Goal: Task Accomplishment & Management: Complete application form

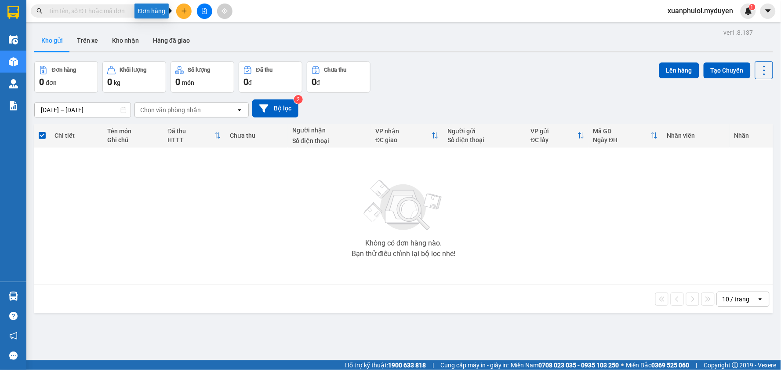
click at [184, 4] on button at bounding box center [183, 11] width 15 height 15
click at [210, 38] on div "Tạo đơn hàng" at bounding box center [215, 33] width 66 height 17
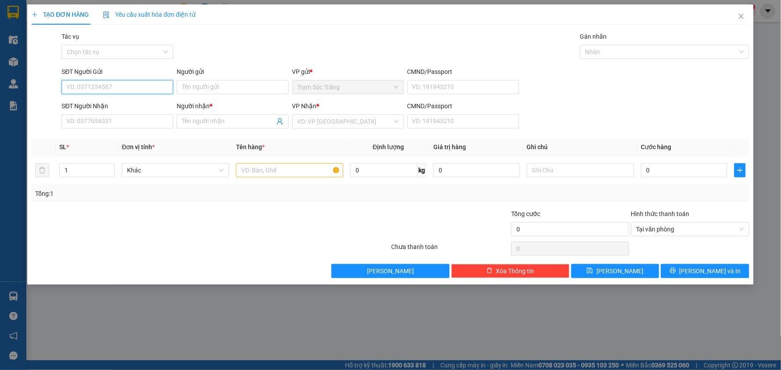
click at [126, 84] on input "SĐT Người Gửi" at bounding box center [118, 87] width 112 height 14
click at [149, 84] on input "SĐT Người Gửi" at bounding box center [118, 87] width 112 height 14
click at [144, 86] on input "SĐT Người Gửi" at bounding box center [118, 87] width 112 height 14
type input "0363173220"
click at [202, 84] on input "Người gửi" at bounding box center [233, 87] width 112 height 14
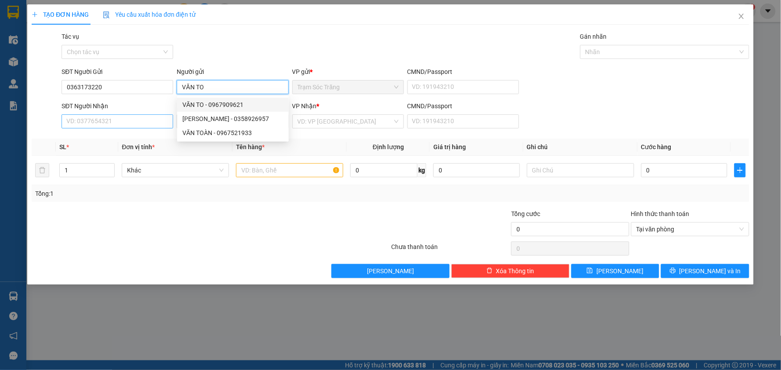
type input "VĂN TO"
click at [127, 119] on input "SĐT Người Nhận" at bounding box center [118, 121] width 112 height 14
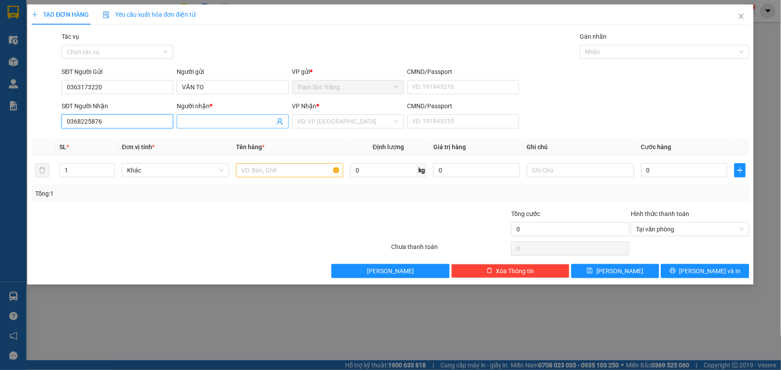
type input "0368225876"
click at [203, 116] on input "Người nhận *" at bounding box center [228, 121] width 92 height 10
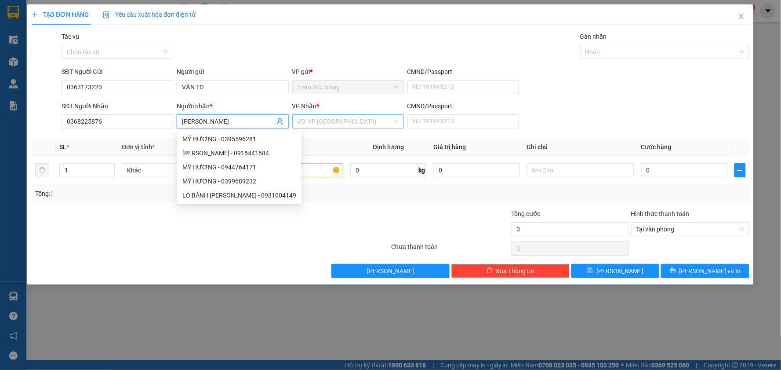
type input "[PERSON_NAME]"
click at [333, 125] on input "search" at bounding box center [345, 121] width 95 height 13
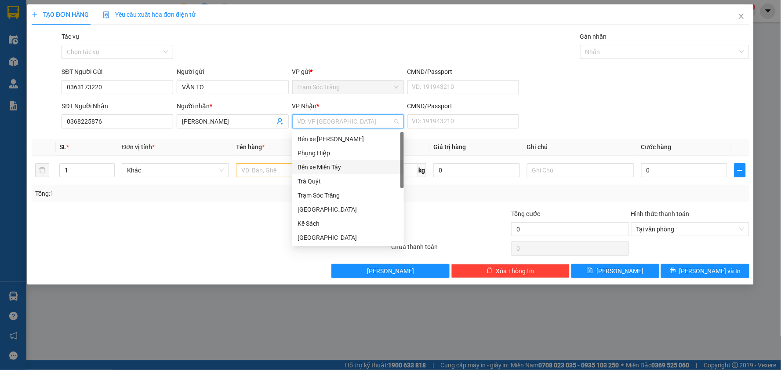
click at [364, 166] on div "Bến xe Miền Tây" at bounding box center [348, 167] width 101 height 10
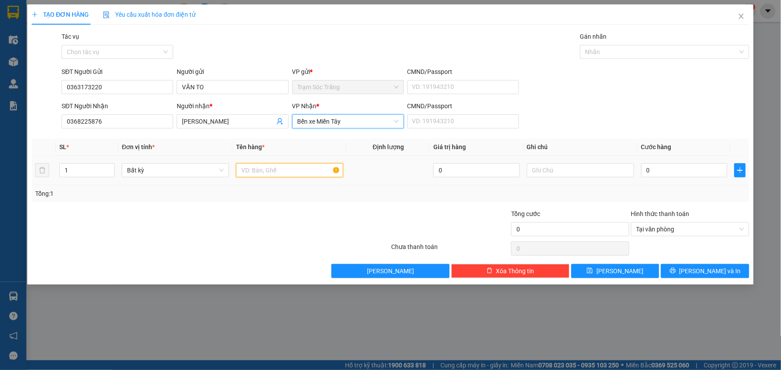
click at [276, 168] on input "text" at bounding box center [289, 170] width 107 height 14
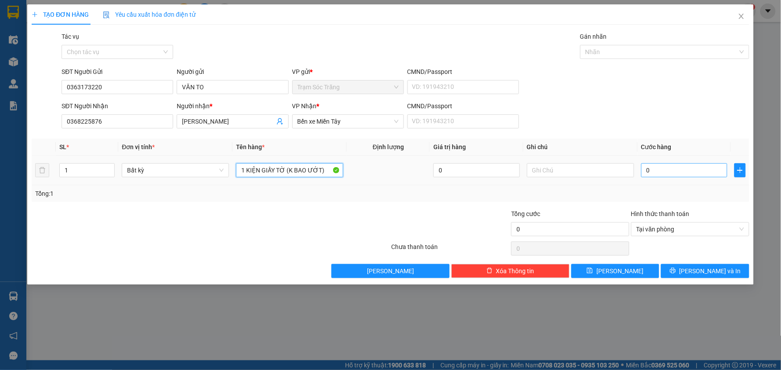
type input "1 KIỆN GIẤY TỜ (K BAO ƯỚT)"
click at [678, 165] on input "0" at bounding box center [684, 170] width 87 height 14
type input "3"
type input "30"
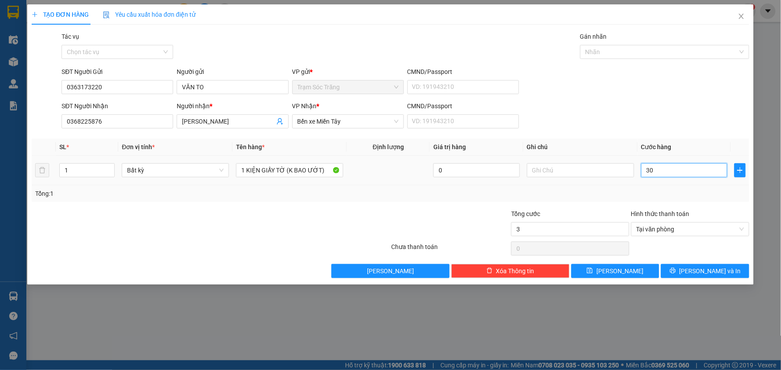
type input "30"
type input "300"
type input "3.000"
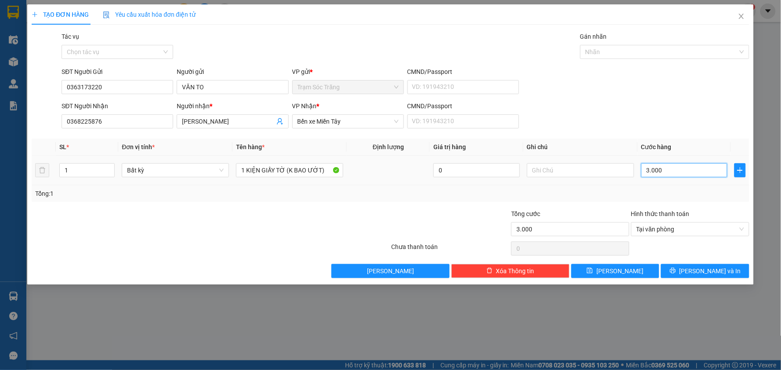
type input "30.000"
click at [696, 266] on button "[PERSON_NAME] và In" at bounding box center [705, 271] width 88 height 14
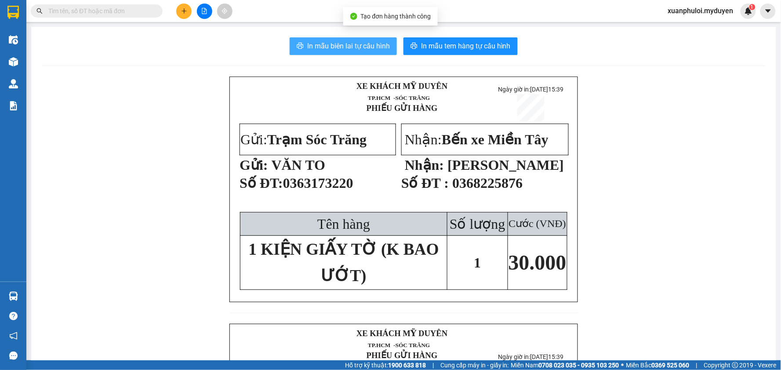
click at [349, 47] on span "In mẫu biên lai tự cấu hình" at bounding box center [348, 45] width 83 height 11
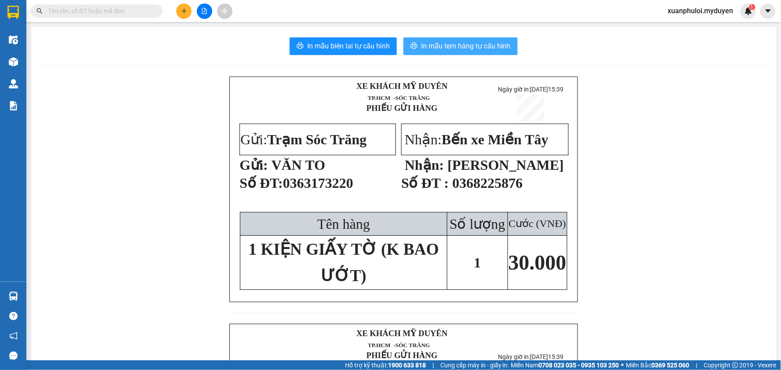
click at [450, 47] on span "In mẫu tem hàng tự cấu hình" at bounding box center [466, 45] width 90 height 11
click at [187, 15] on button at bounding box center [183, 11] width 15 height 15
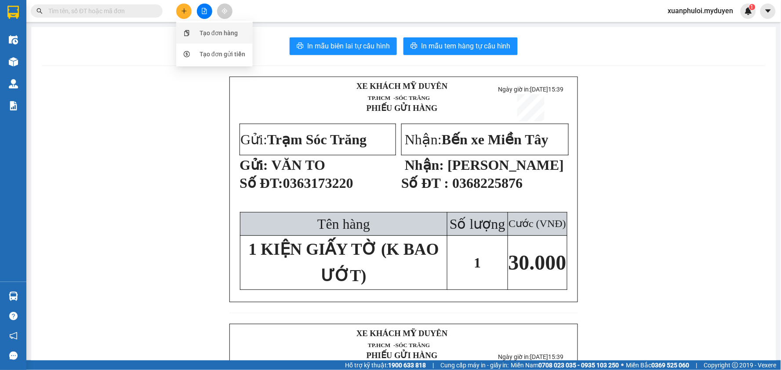
click at [207, 31] on div "Tạo đơn hàng" at bounding box center [219, 33] width 38 height 10
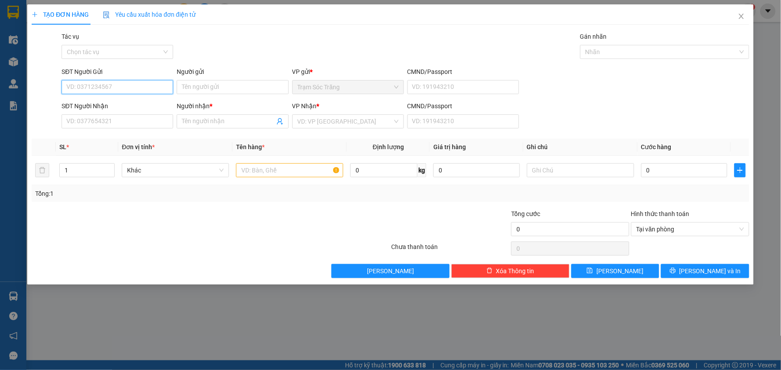
click at [103, 88] on input "SĐT Người Gửi" at bounding box center [118, 87] width 112 height 14
type input "0912938039"
click at [129, 90] on input "0912938039" at bounding box center [118, 87] width 112 height 14
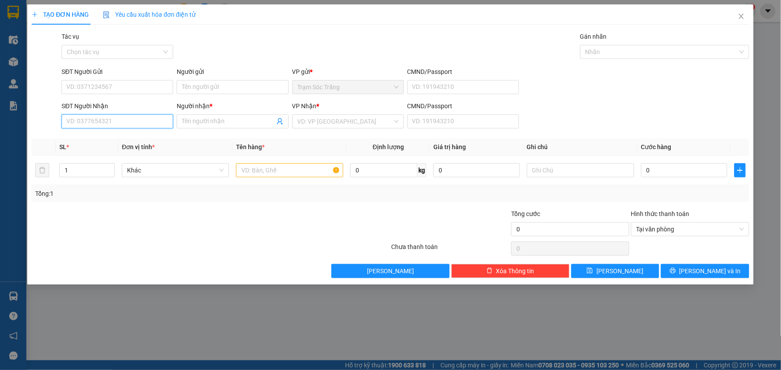
click at [141, 122] on input "SĐT Người Nhận" at bounding box center [118, 121] width 112 height 14
paste input "0912938039"
type input "0912938039"
click at [210, 118] on input "Người nhận *" at bounding box center [228, 121] width 92 height 10
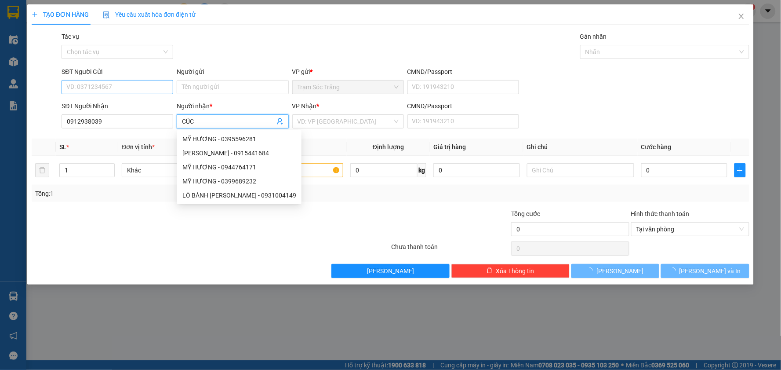
type input "CÚC"
click at [131, 86] on input "SĐT Người Gửi" at bounding box center [118, 87] width 112 height 14
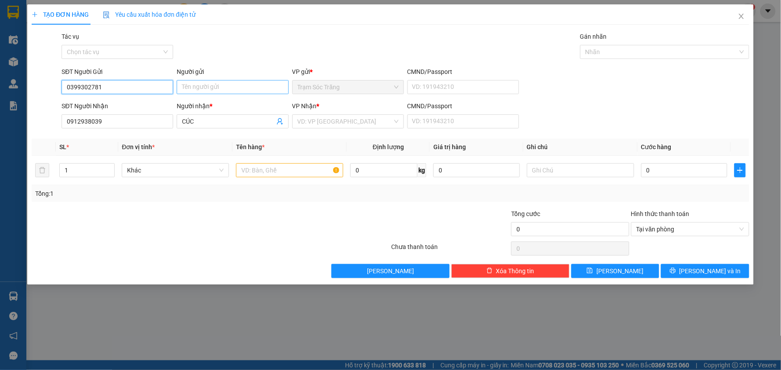
type input "0399302781"
click at [229, 89] on input "Người gửi" at bounding box center [233, 87] width 112 height 14
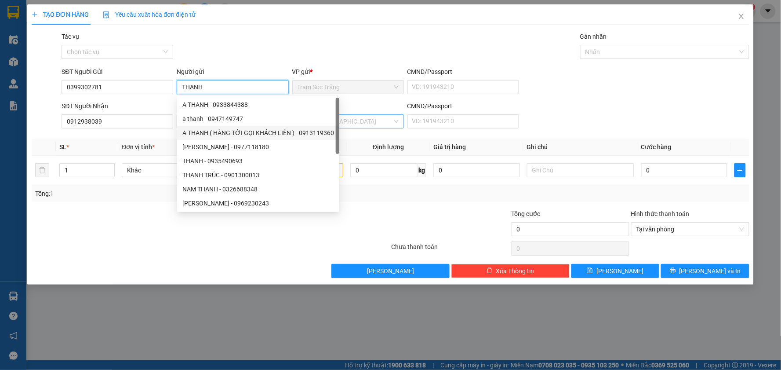
type input "THANH"
click at [353, 120] on input "search" at bounding box center [345, 121] width 95 height 13
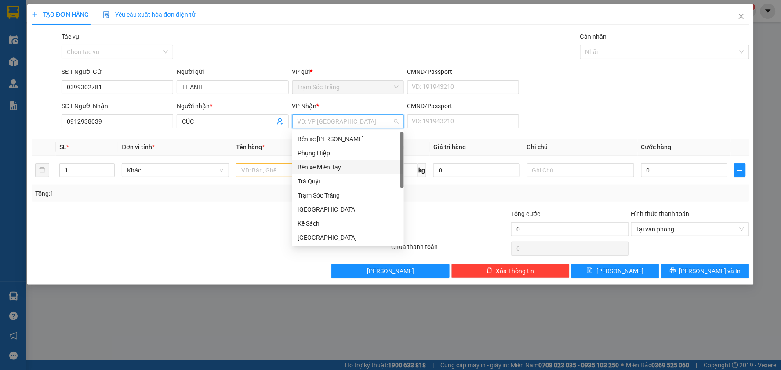
click at [361, 169] on div "Bến xe Miền Tây" at bounding box center [348, 167] width 101 height 10
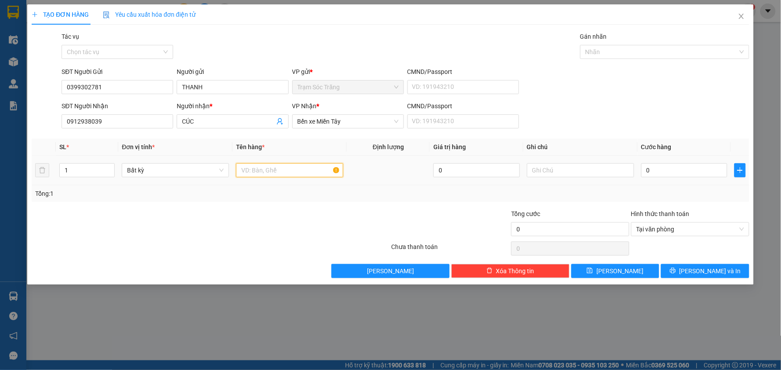
click at [258, 169] on input "text" at bounding box center [289, 170] width 107 height 14
type input "1 BỌC VÀNG (K BAO HƯ,ƯỚT)"
click at [659, 167] on input "0" at bounding box center [684, 170] width 87 height 14
click at [709, 263] on div "Transit Pickup Surcharge Ids Transit Deliver Surcharge Ids Transit Deliver Surc…" at bounding box center [391, 155] width 718 height 246
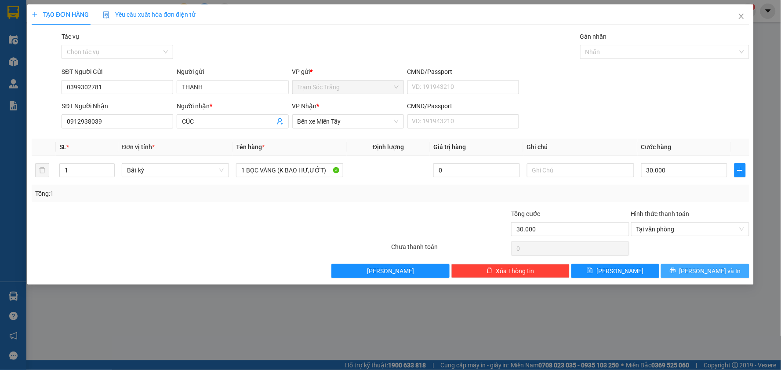
click at [709, 265] on button "[PERSON_NAME] và In" at bounding box center [705, 271] width 88 height 14
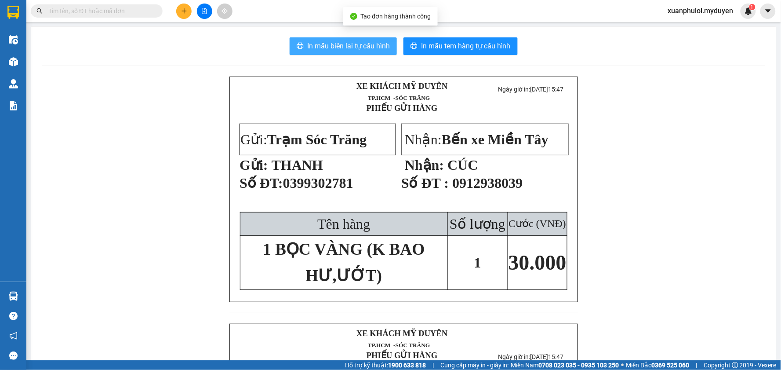
click at [313, 44] on span "In mẫu biên lai tự cấu hình" at bounding box center [348, 45] width 83 height 11
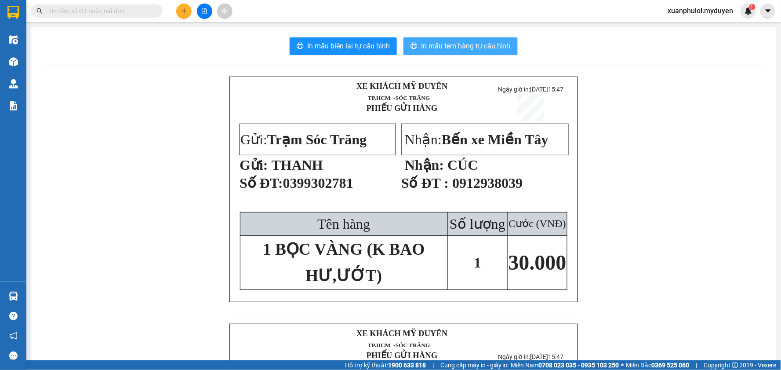
click at [447, 41] on span "In mẫu tem hàng tự cấu hình" at bounding box center [466, 45] width 90 height 11
click at [473, 43] on span "In mẫu tem hàng tự cấu hình" at bounding box center [466, 45] width 90 height 11
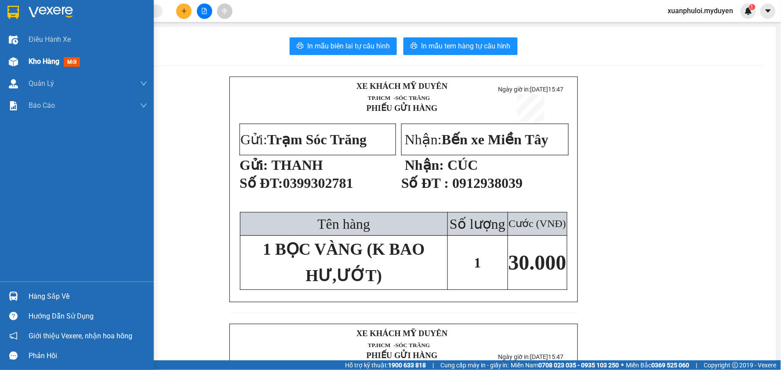
click at [43, 58] on span "Kho hàng" at bounding box center [44, 61] width 31 height 8
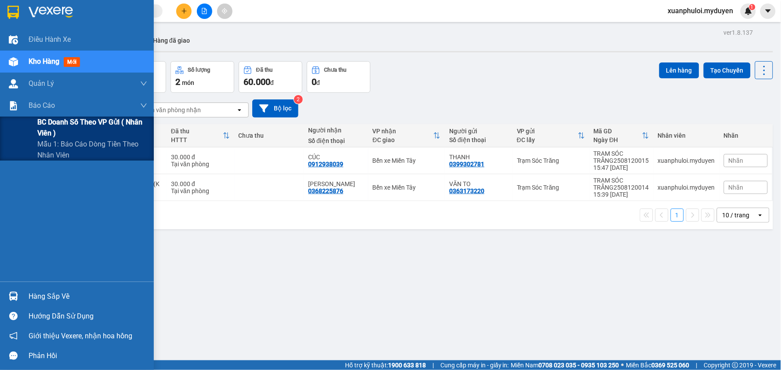
click at [51, 121] on span "BC doanh số theo VP gửi ( nhân viên )" at bounding box center [92, 127] width 110 height 22
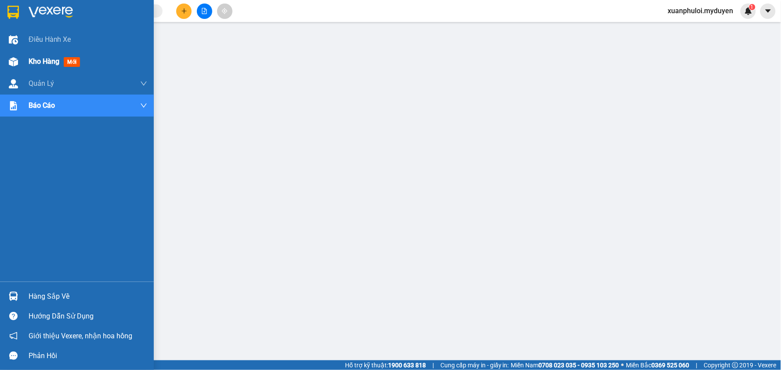
click at [41, 61] on span "Kho hàng" at bounding box center [44, 61] width 31 height 8
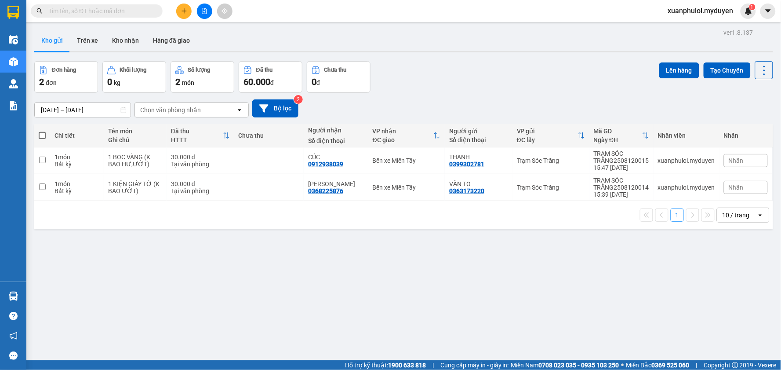
click at [40, 137] on span at bounding box center [42, 135] width 7 height 7
click at [42, 131] on input "checkbox" at bounding box center [42, 131] width 0 height 0
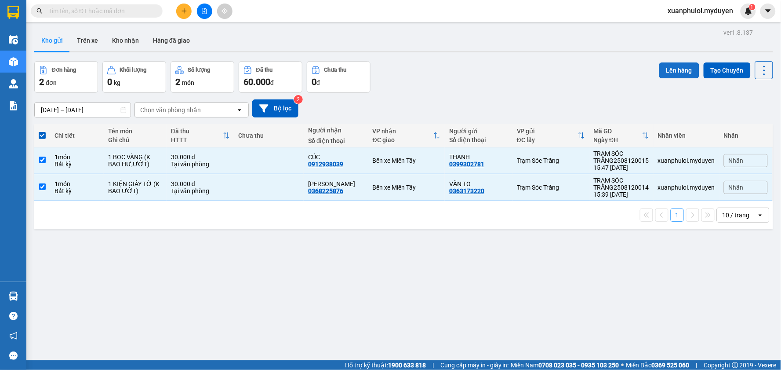
click at [669, 69] on button "Lên hàng" at bounding box center [679, 70] width 40 height 16
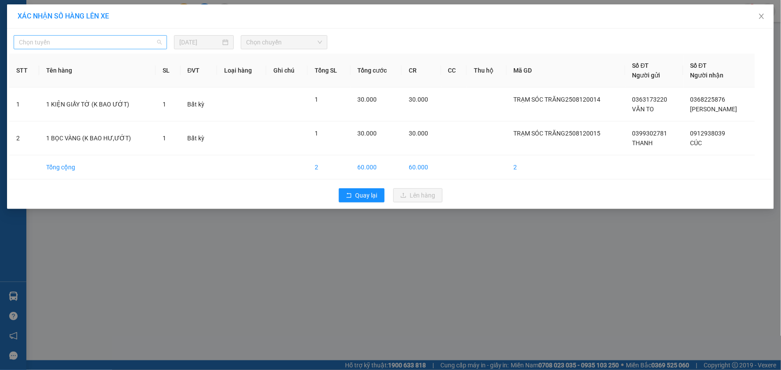
click at [113, 36] on span "Chọn tuyến" at bounding box center [90, 42] width 143 height 13
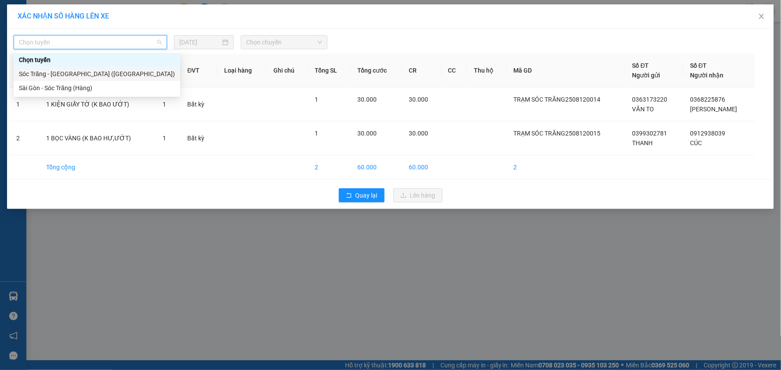
click at [66, 75] on div "Sóc Trăng - [GEOGRAPHIC_DATA] ([GEOGRAPHIC_DATA])" at bounding box center [97, 74] width 156 height 10
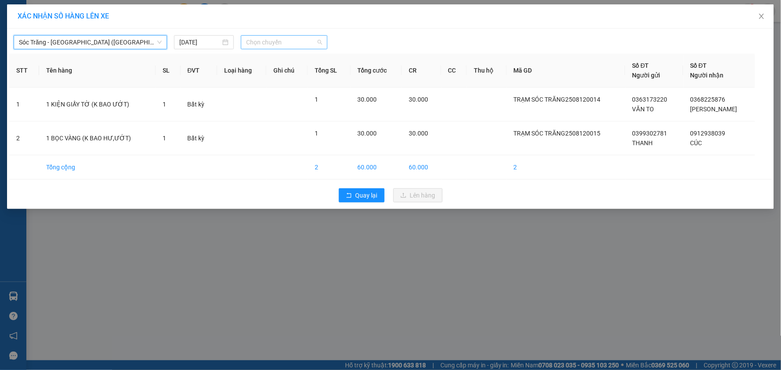
click at [277, 42] on span "Chọn chuyến" at bounding box center [284, 42] width 76 height 13
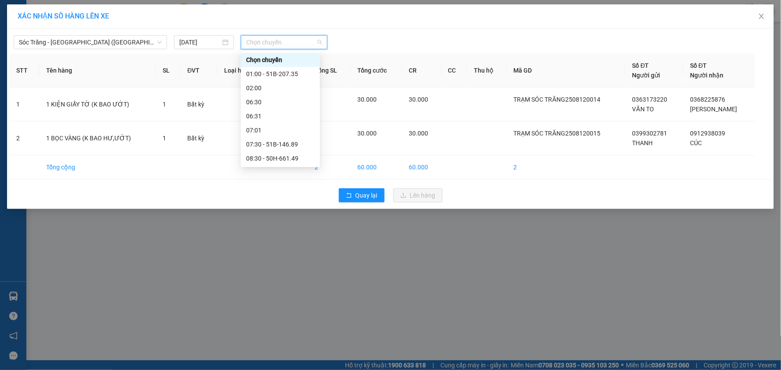
click at [269, 280] on div "16:30" at bounding box center [280, 285] width 69 height 10
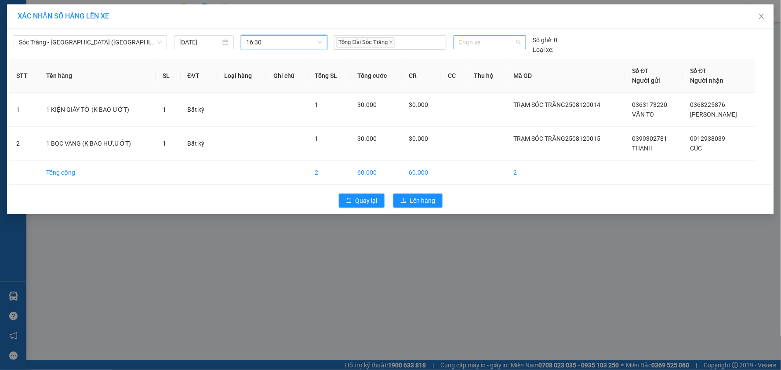
click at [484, 42] on span "Chọn xe" at bounding box center [490, 42] width 62 height 13
click at [488, 61] on div "51B-139.63" at bounding box center [490, 60] width 62 height 10
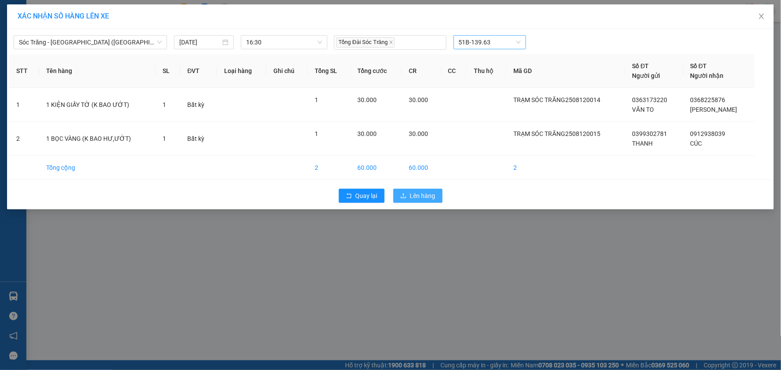
click at [424, 194] on span "Lên hàng" at bounding box center [422, 196] width 25 height 10
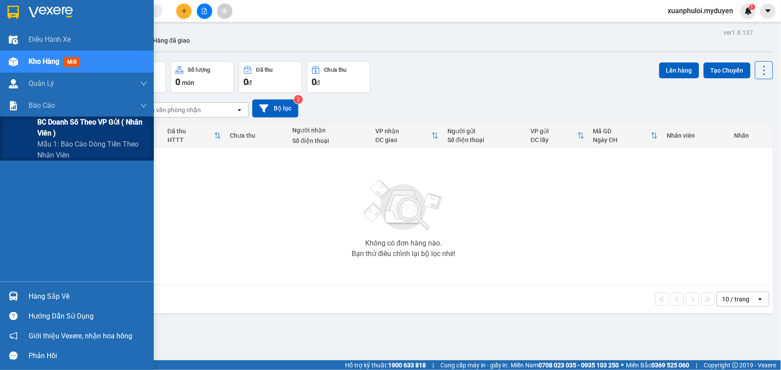
click at [58, 131] on span "BC doanh số theo VP gửi ( nhân viên )" at bounding box center [92, 127] width 110 height 22
